Goal: Navigation & Orientation: Find specific page/section

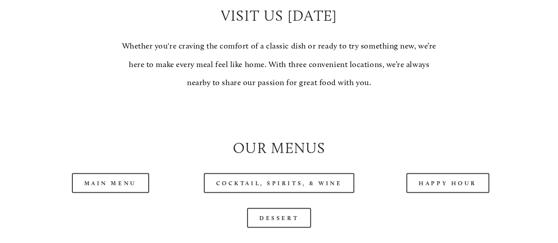
scroll to position [749, 0]
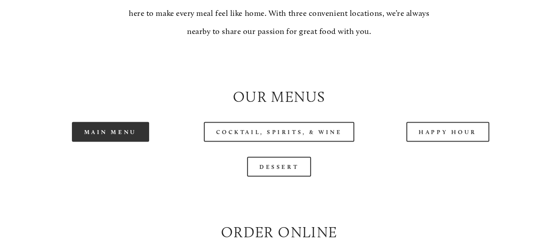
click at [117, 142] on link "Main Menu" at bounding box center [110, 132] width 77 height 20
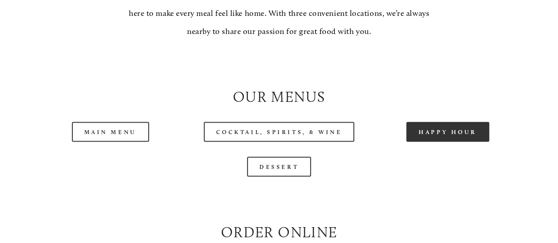
click at [426, 142] on link "Happy Hour" at bounding box center [447, 132] width 83 height 20
